Goal: Complete application form

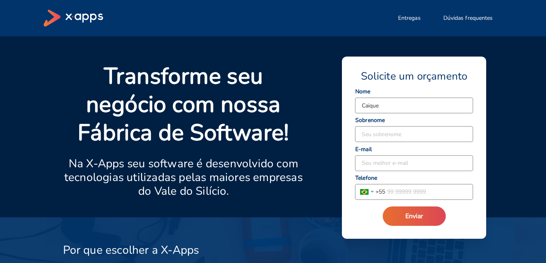
type input "Caique"
click at [342, 138] on div "Solicite um orçamento Caique Seu nome Seu sobrenome Seu melhor e-mail [GEOGRAPH…" at bounding box center [414, 148] width 144 height 182
click at [387, 135] on input at bounding box center [415, 134] width 118 height 15
type input "Sena"
click at [380, 165] on input at bounding box center [415, 163] width 118 height 15
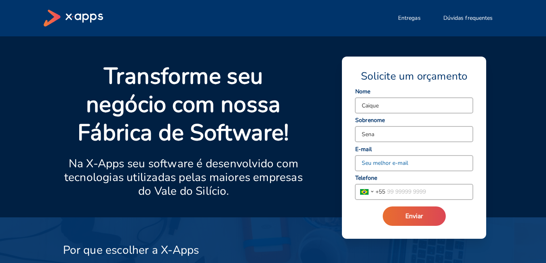
type input "[EMAIL_ADDRESS][DOMAIN_NAME]"
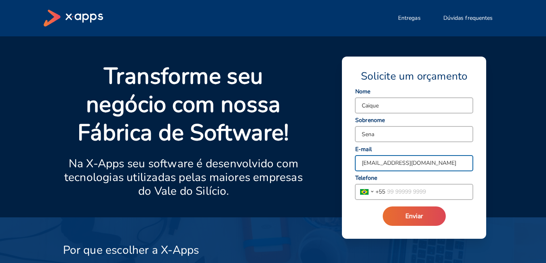
click at [403, 201] on div "Solicite um orçamento Caique Seu nome Sena Seu sobrenome [EMAIL_ADDRESS][DOMAIN…" at bounding box center [414, 148] width 119 height 157
click at [409, 190] on input "tel" at bounding box center [429, 191] width 88 height 15
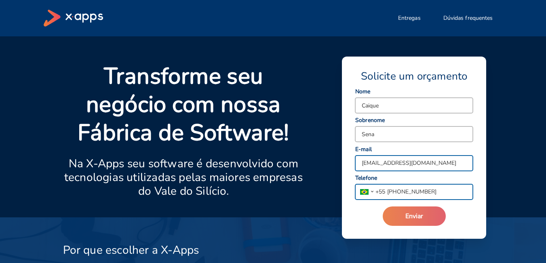
type input "[PHONE_NUMBER]"
click at [409, 214] on span "Enviar" at bounding box center [415, 216] width 18 height 9
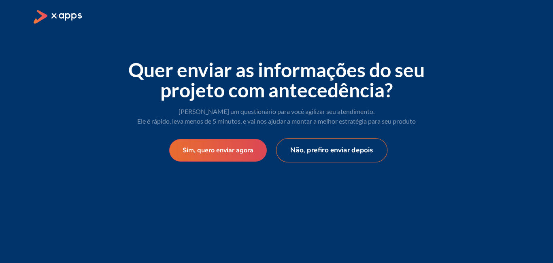
click at [318, 144] on button "Não, prefiro enviar depois" at bounding box center [332, 150] width 112 height 24
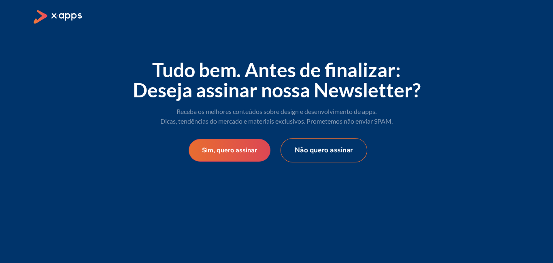
click at [316, 150] on button "Não quero assinar" at bounding box center [323, 150] width 87 height 24
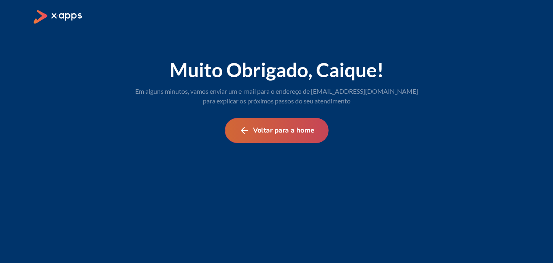
click at [286, 129] on button "Voltar para a home" at bounding box center [276, 130] width 104 height 25
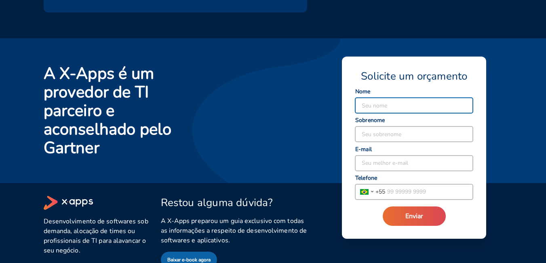
scroll to position [1576, 0]
